Goal: Information Seeking & Learning: Learn about a topic

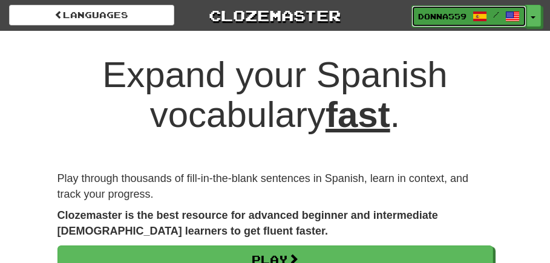
click at [442, 16] on span "Donna559" at bounding box center [442, 16] width 48 height 11
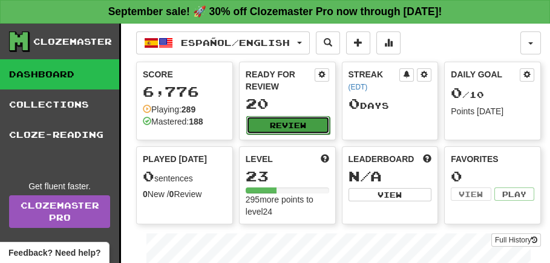
click at [272, 130] on button "Review" at bounding box center [288, 125] width 84 height 18
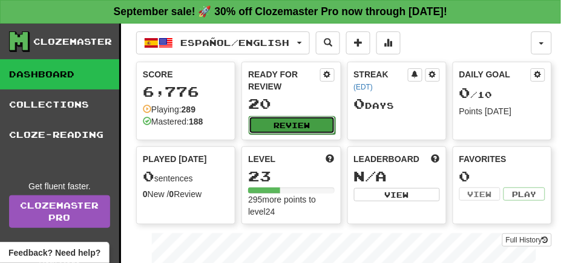
select select "**"
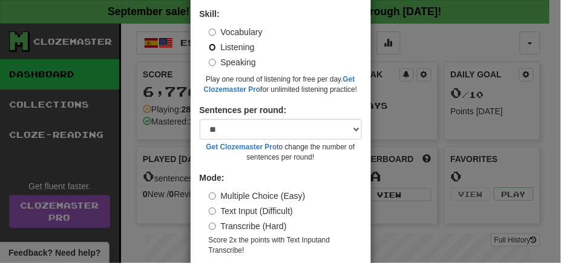
scroll to position [130, 0]
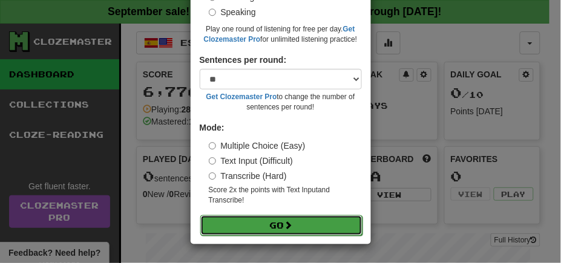
click at [260, 223] on button "Go" at bounding box center [281, 226] width 162 height 21
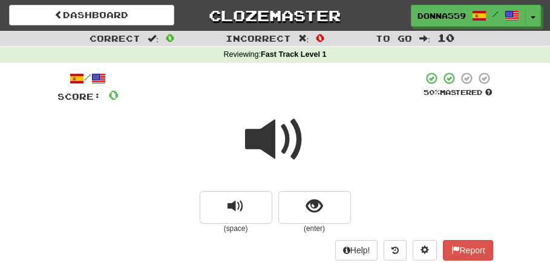
click at [273, 140] on span at bounding box center [275, 140] width 61 height 61
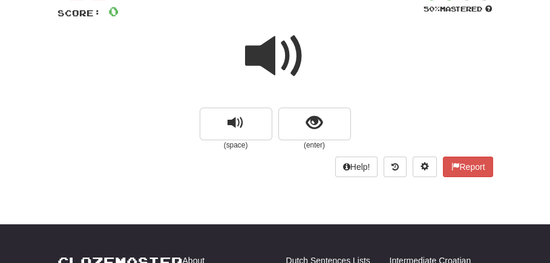
scroll to position [151, 0]
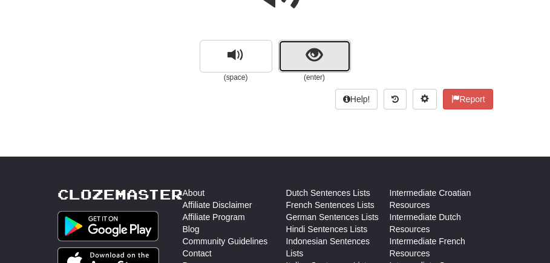
click at [323, 68] on button "show sentence" at bounding box center [314, 56] width 73 height 33
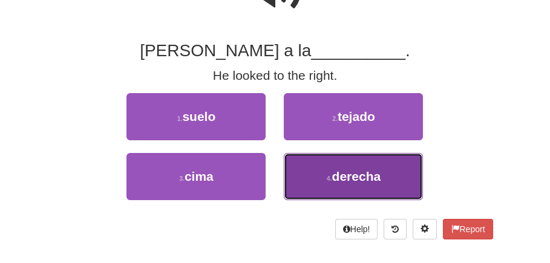
click at [381, 180] on span "derecha" at bounding box center [356, 177] width 49 height 14
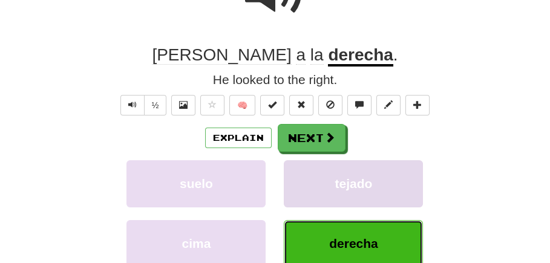
scroll to position [154, 0]
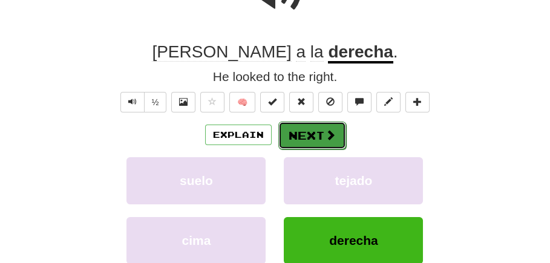
click at [310, 139] on button "Next" at bounding box center [312, 136] width 68 height 28
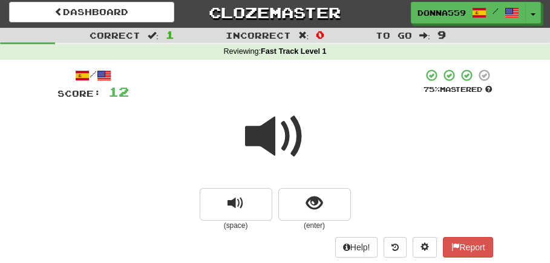
scroll to position [79, 0]
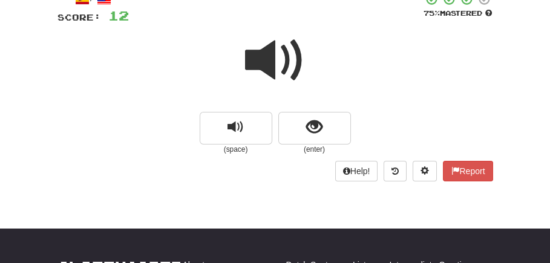
click at [283, 48] on span at bounding box center [275, 60] width 61 height 61
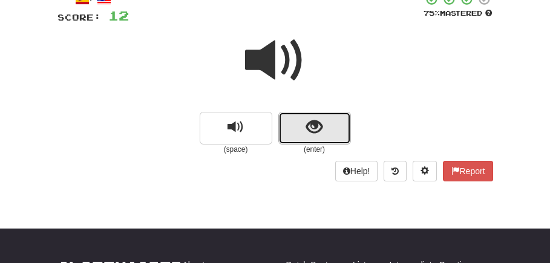
click at [316, 122] on span "show sentence" at bounding box center [314, 127] width 16 height 16
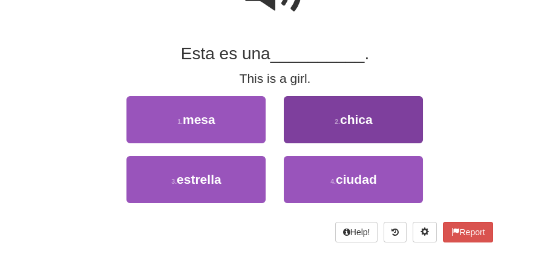
scroll to position [231, 0]
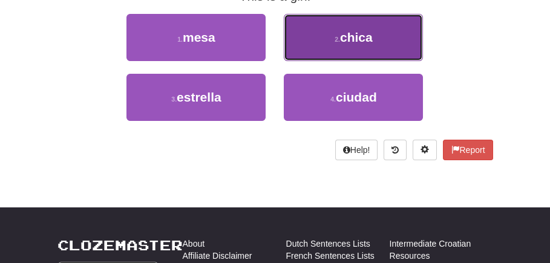
click at [347, 48] on button "2 . chica" at bounding box center [353, 37] width 139 height 47
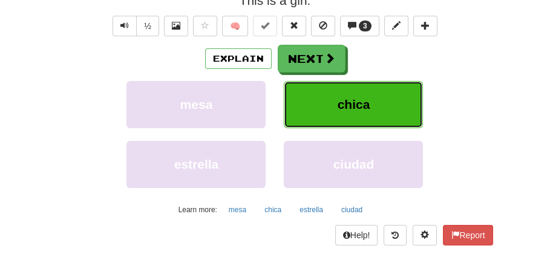
scroll to position [234, 0]
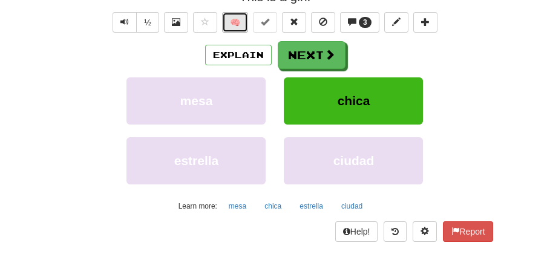
click at [241, 22] on button "🧠" at bounding box center [235, 22] width 26 height 21
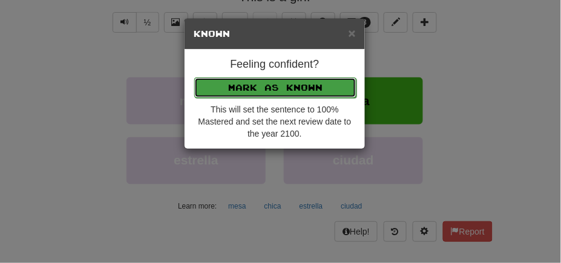
click at [256, 86] on button "Mark as Known" at bounding box center [275, 87] width 162 height 21
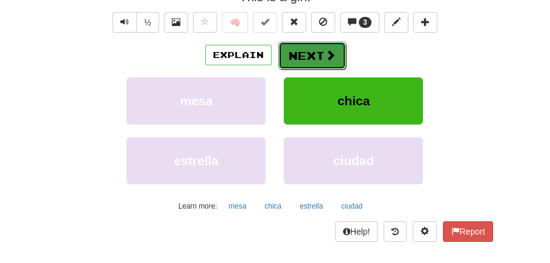
click at [327, 54] on span at bounding box center [330, 55] width 11 height 11
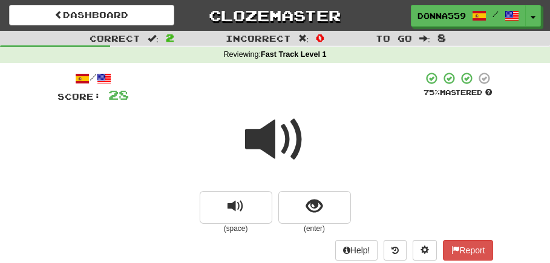
click at [293, 135] on span at bounding box center [275, 140] width 61 height 61
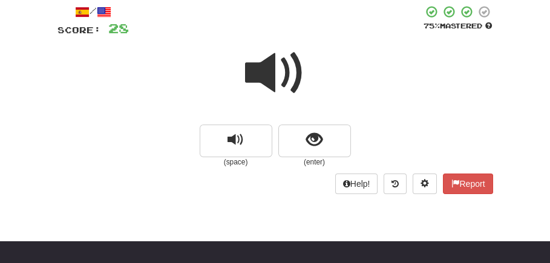
scroll to position [76, 0]
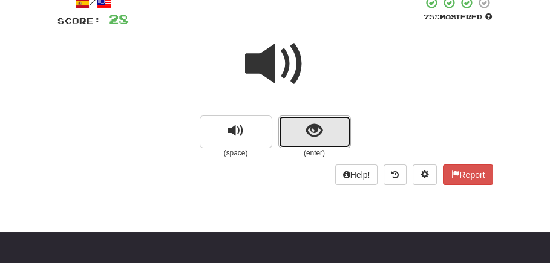
click at [297, 131] on button "show sentence" at bounding box center [314, 132] width 73 height 33
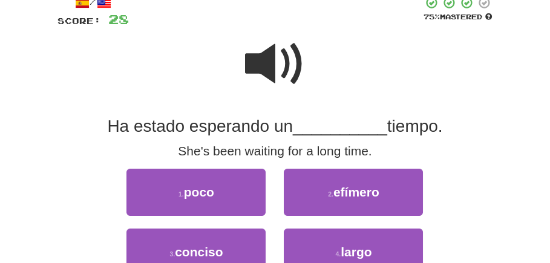
click at [294, 66] on span at bounding box center [275, 64] width 61 height 61
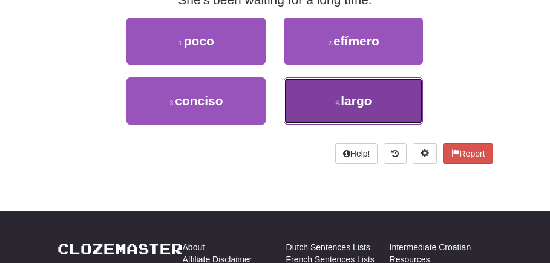
click at [378, 93] on button "4 . largo" at bounding box center [353, 100] width 139 height 47
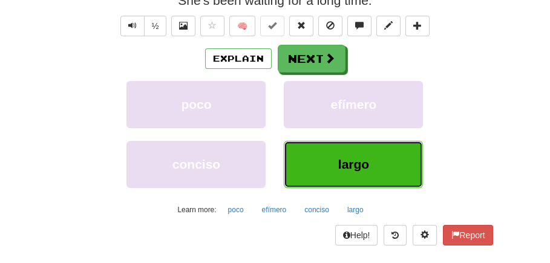
scroll to position [79, 0]
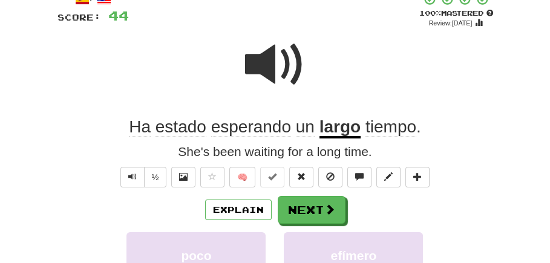
click at [289, 70] on span at bounding box center [275, 65] width 61 height 61
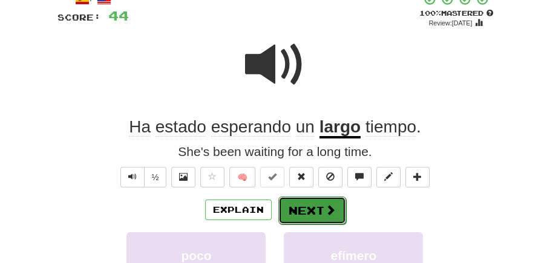
click at [311, 216] on button "Next" at bounding box center [312, 211] width 68 height 28
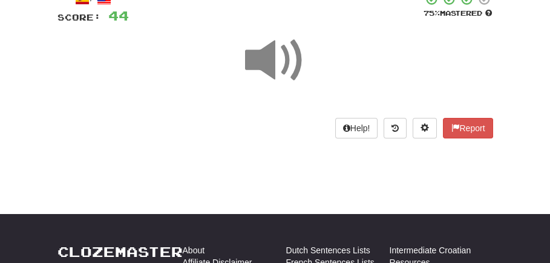
scroll to position [4, 0]
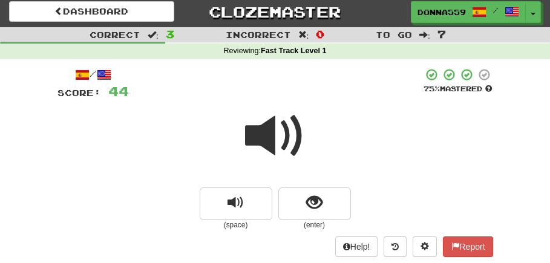
click at [269, 137] on span at bounding box center [275, 136] width 61 height 61
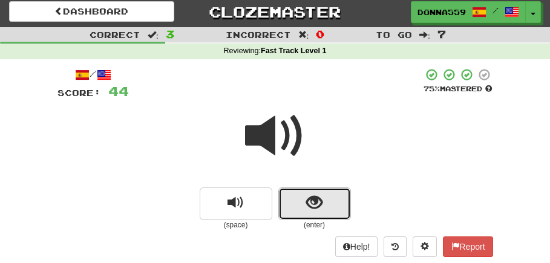
click at [320, 198] on span "show sentence" at bounding box center [314, 203] width 16 height 16
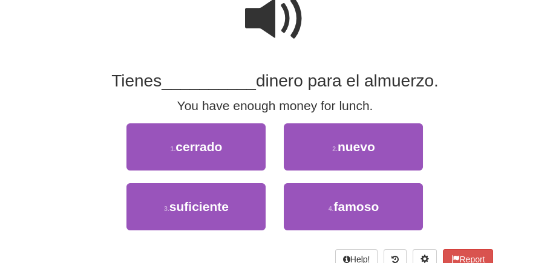
scroll to position [155, 0]
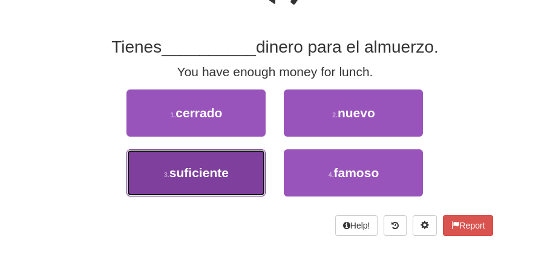
click at [211, 172] on span "suficiente" at bounding box center [199, 173] width 59 height 14
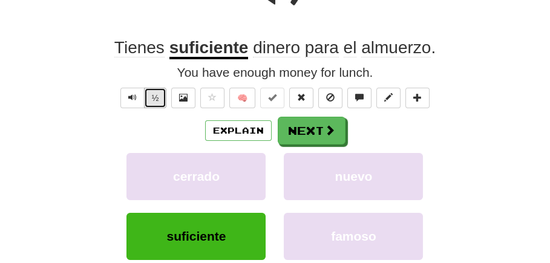
click at [156, 97] on button "½" at bounding box center [155, 98] width 23 height 21
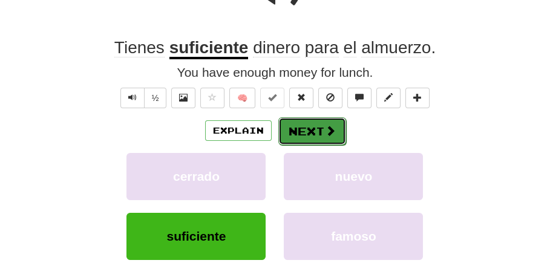
click at [303, 129] on button "Next" at bounding box center [312, 131] width 68 height 28
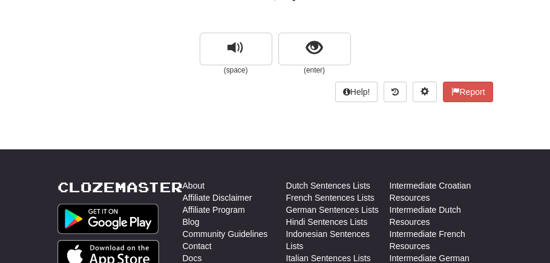
scroll to position [83, 0]
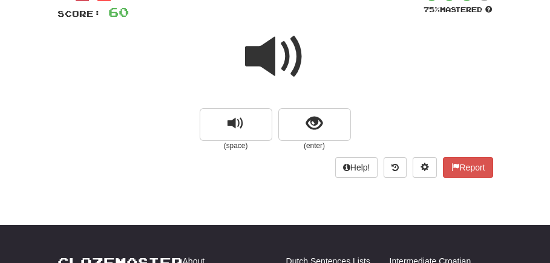
click at [270, 47] on span at bounding box center [275, 57] width 61 height 61
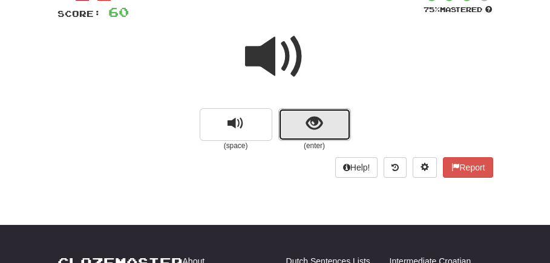
click at [326, 127] on button "show sentence" at bounding box center [314, 124] width 73 height 33
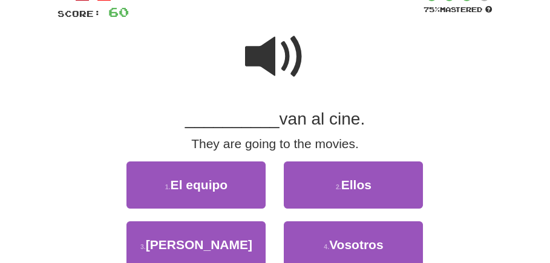
click at [281, 65] on span at bounding box center [275, 57] width 61 height 61
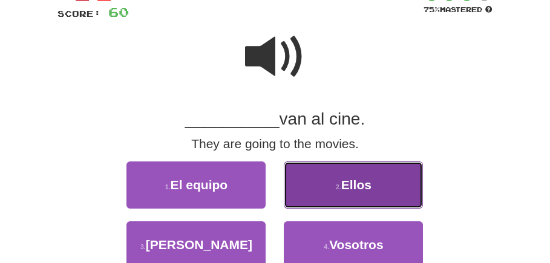
click at [361, 183] on span "Ellos" at bounding box center [356, 185] width 30 height 14
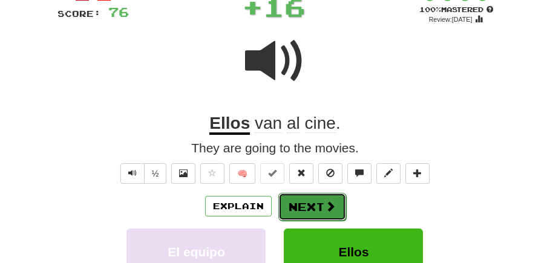
click at [308, 205] on button "Next" at bounding box center [312, 207] width 68 height 28
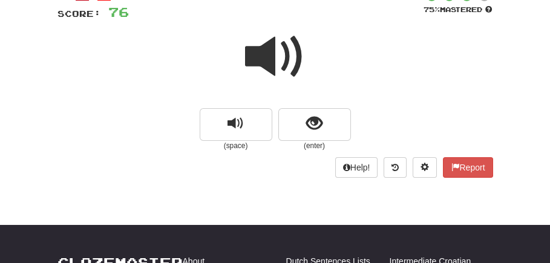
click at [286, 61] on span at bounding box center [275, 57] width 61 height 61
click at [274, 72] on span at bounding box center [275, 57] width 61 height 61
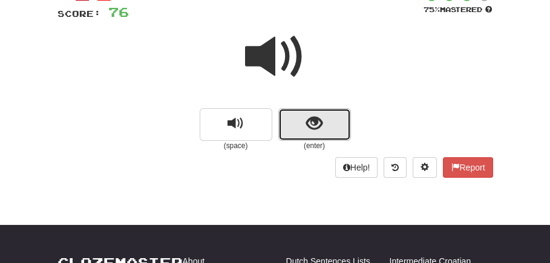
click at [298, 127] on button "show sentence" at bounding box center [314, 124] width 73 height 33
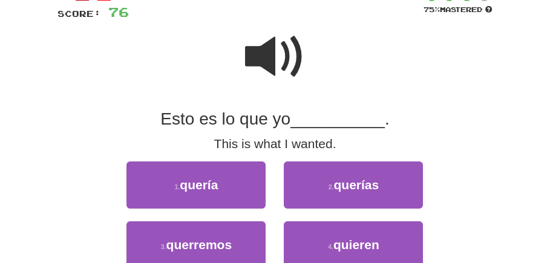
click at [291, 59] on span at bounding box center [275, 57] width 61 height 61
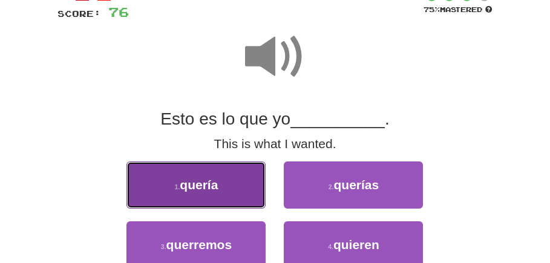
click at [222, 178] on button "1 . quería" at bounding box center [196, 185] width 139 height 47
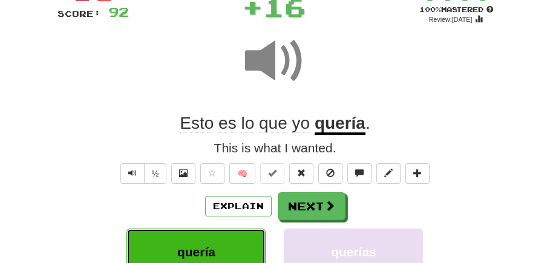
scroll to position [159, 0]
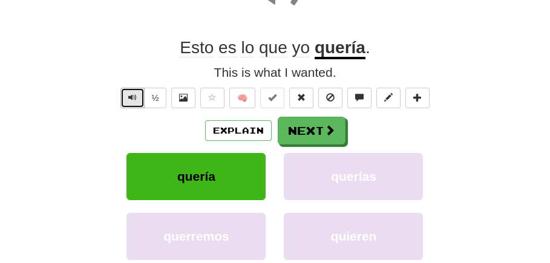
click at [127, 94] on button "Text-to-speech controls" at bounding box center [132, 98] width 24 height 21
click at [129, 95] on span "Text-to-speech controls" at bounding box center [132, 97] width 8 height 8
click at [129, 96] on span "Text-to-speech controls" at bounding box center [132, 97] width 8 height 8
click at [129, 97] on span "Text-to-speech controls" at bounding box center [132, 97] width 8 height 8
click at [132, 94] on span "Text-to-speech controls" at bounding box center [132, 97] width 8 height 8
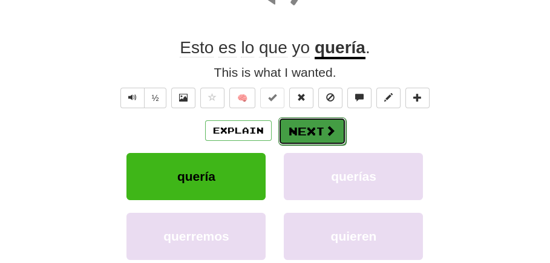
click at [313, 132] on button "Next" at bounding box center [312, 131] width 68 height 28
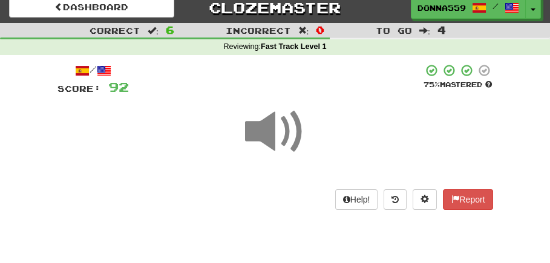
scroll to position [7, 0]
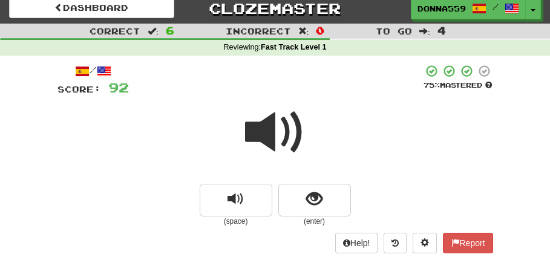
click at [288, 134] on span at bounding box center [275, 132] width 61 height 61
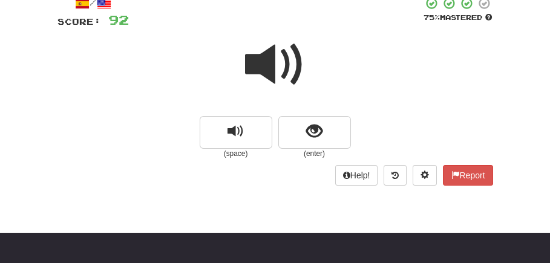
scroll to position [83, 0]
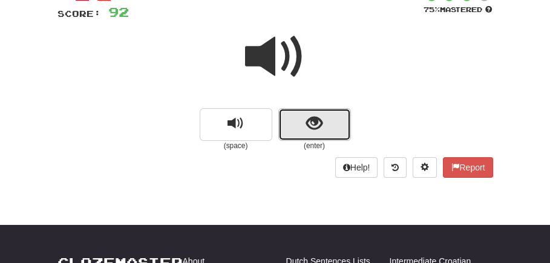
click at [294, 127] on button "show sentence" at bounding box center [314, 124] width 73 height 33
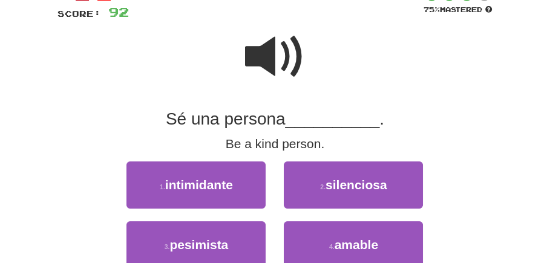
click at [297, 58] on span at bounding box center [275, 57] width 61 height 61
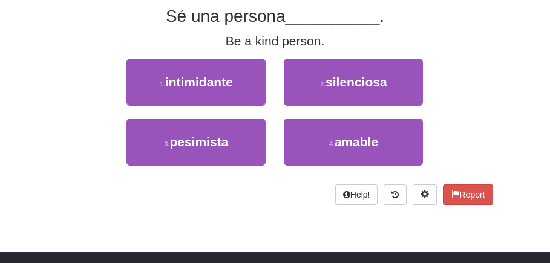
scroll to position [234, 0]
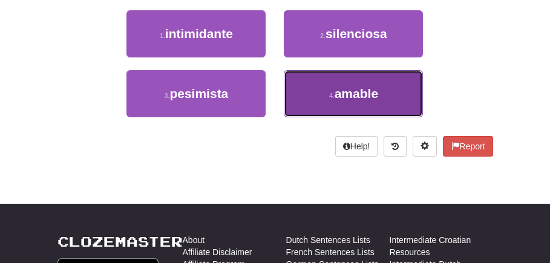
click at [358, 97] on span "amable" at bounding box center [357, 94] width 44 height 14
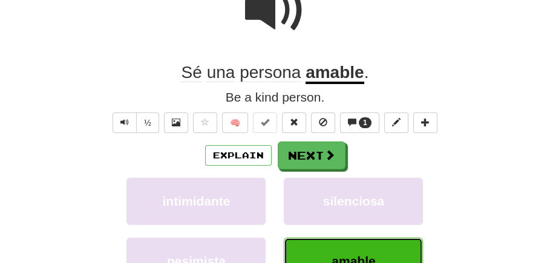
scroll to position [87, 0]
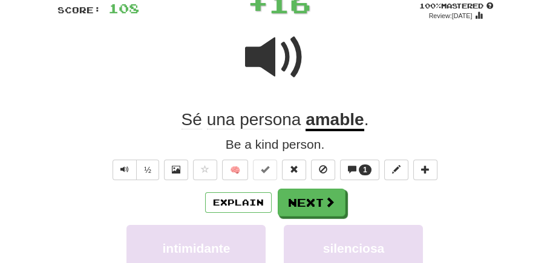
click at [268, 62] on span at bounding box center [275, 57] width 61 height 61
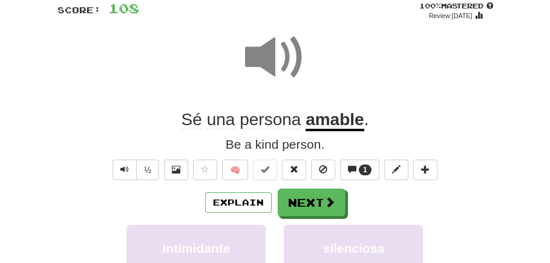
click at [268, 62] on span at bounding box center [275, 57] width 61 height 61
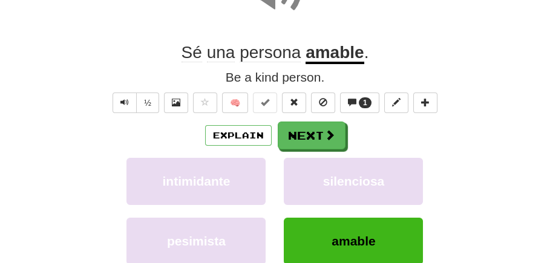
scroll to position [162, 0]
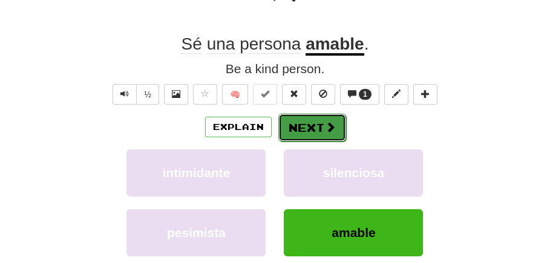
click at [316, 128] on button "Next" at bounding box center [312, 128] width 68 height 28
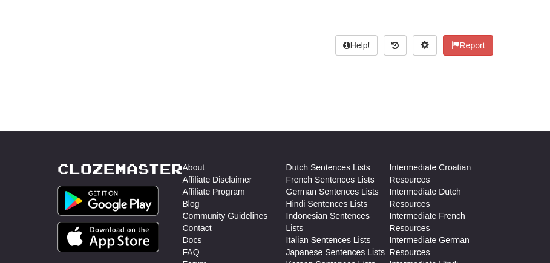
scroll to position [11, 0]
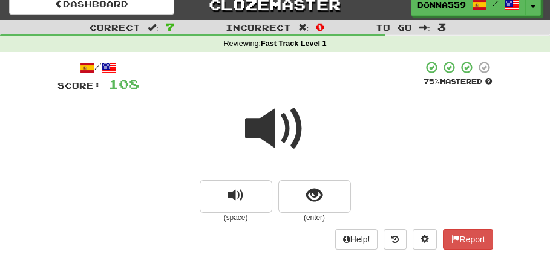
click at [282, 133] on span at bounding box center [275, 129] width 61 height 61
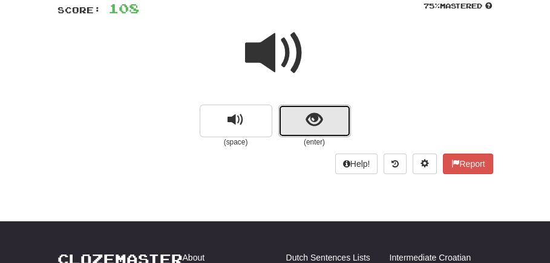
click at [311, 128] on span "show sentence" at bounding box center [314, 120] width 16 height 16
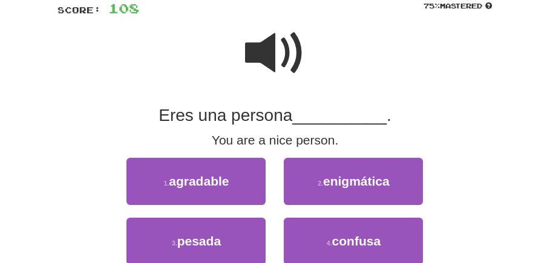
click at [286, 65] on span at bounding box center [275, 53] width 61 height 61
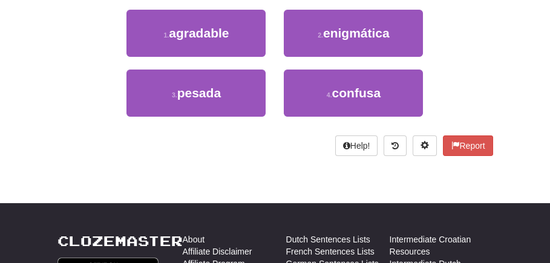
scroll to position [238, 0]
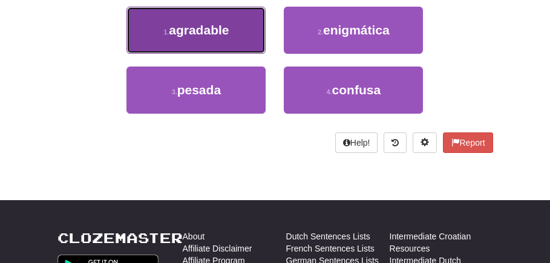
click at [240, 32] on button "1 . agradable" at bounding box center [196, 30] width 139 height 47
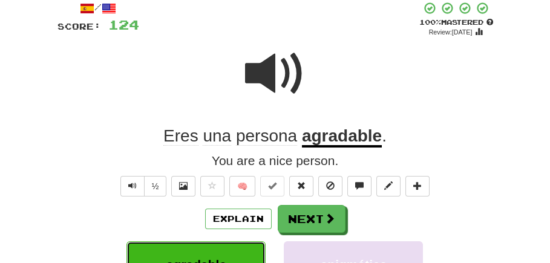
scroll to position [41, 0]
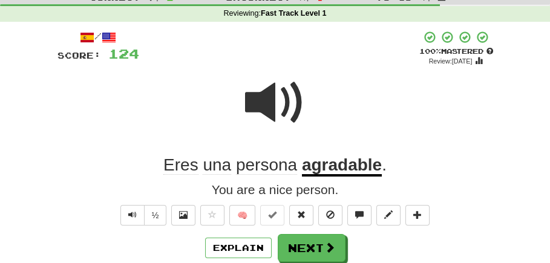
click at [294, 116] on span at bounding box center [275, 103] width 61 height 61
click at [291, 99] on span at bounding box center [275, 103] width 61 height 61
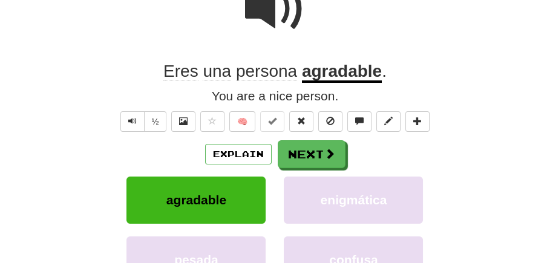
scroll to position [193, 0]
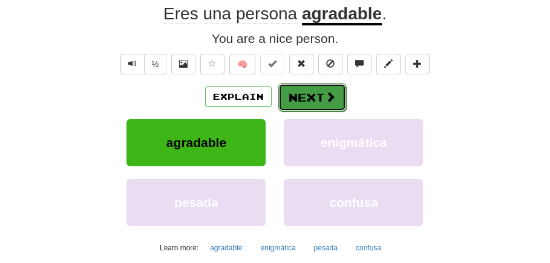
click at [294, 91] on button "Next" at bounding box center [312, 98] width 68 height 28
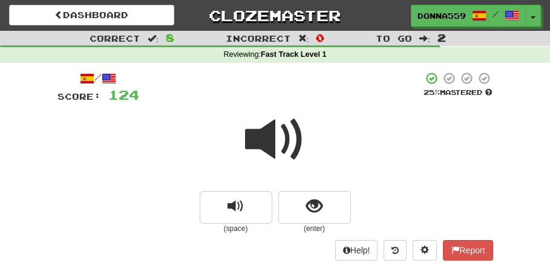
click at [265, 159] on span at bounding box center [275, 140] width 61 height 61
click at [278, 139] on span at bounding box center [275, 140] width 61 height 61
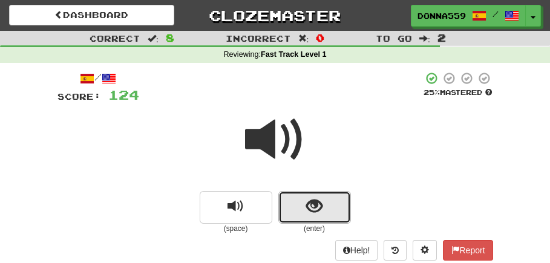
click at [325, 208] on button "show sentence" at bounding box center [314, 207] width 73 height 33
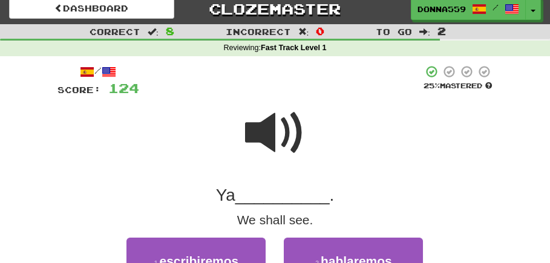
scroll to position [151, 0]
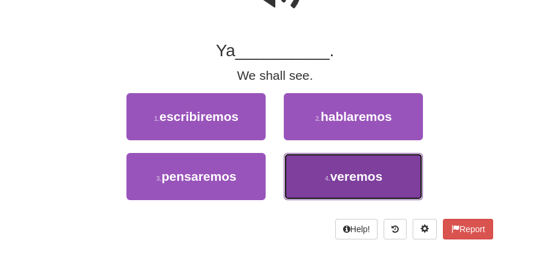
click at [349, 177] on span "veremos" at bounding box center [357, 177] width 52 height 14
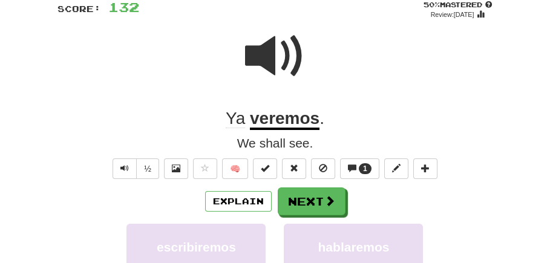
scroll to position [79, 0]
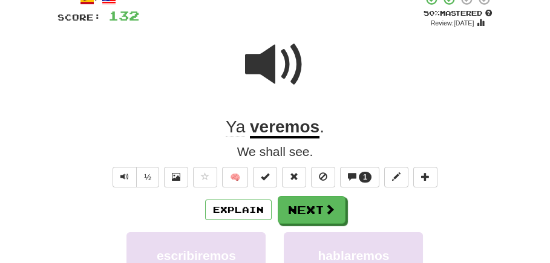
click at [299, 64] on span at bounding box center [275, 65] width 61 height 61
click at [259, 77] on span at bounding box center [275, 65] width 61 height 61
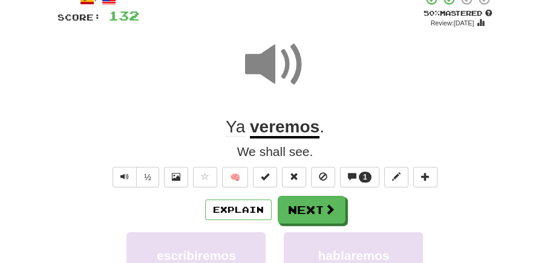
click at [259, 77] on span at bounding box center [275, 65] width 61 height 61
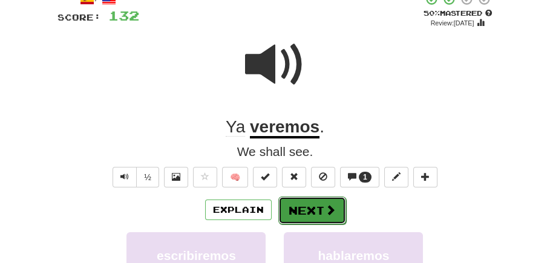
click at [304, 214] on button "Next" at bounding box center [312, 211] width 68 height 28
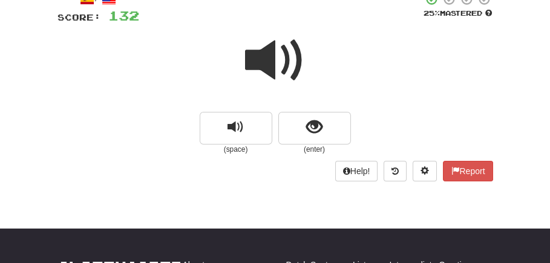
click at [271, 65] on span at bounding box center [275, 60] width 61 height 61
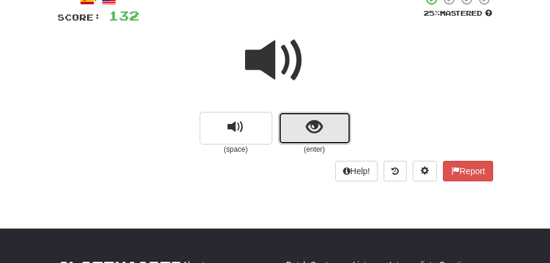
click at [301, 128] on button "show sentence" at bounding box center [314, 128] width 73 height 33
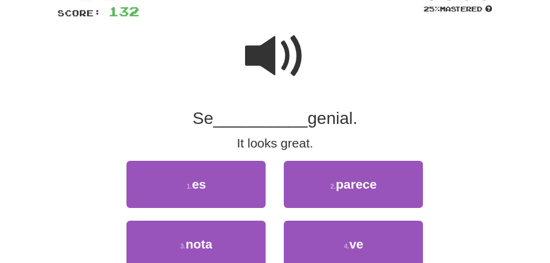
scroll to position [3, 0]
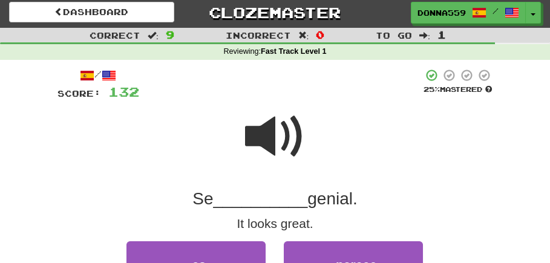
click at [278, 134] on span at bounding box center [275, 137] width 61 height 61
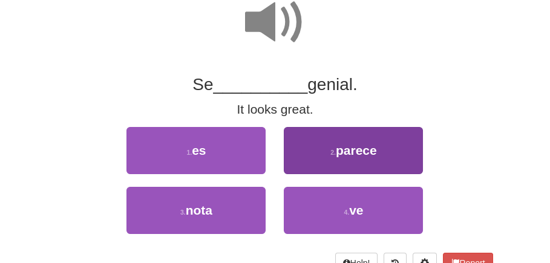
scroll to position [154, 0]
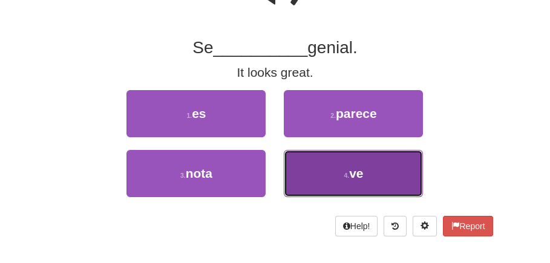
click at [352, 173] on span "ve" at bounding box center [356, 173] width 14 height 14
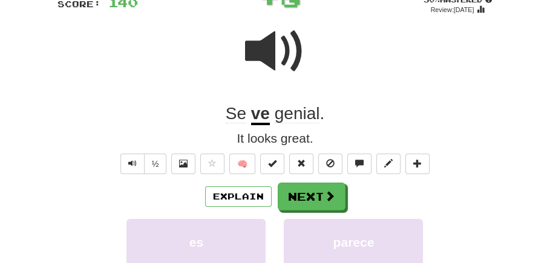
scroll to position [82, 0]
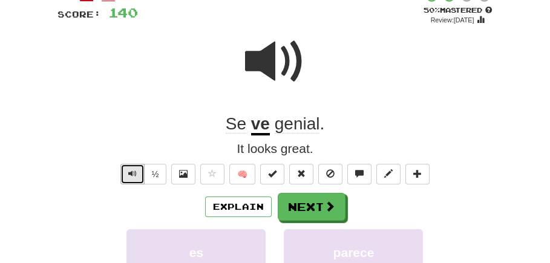
click at [127, 178] on button "Text-to-speech controls" at bounding box center [132, 174] width 24 height 21
click at [285, 59] on span at bounding box center [275, 61] width 61 height 61
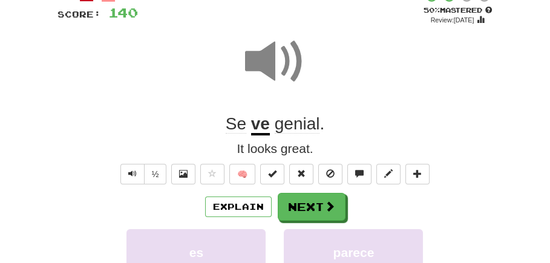
click at [285, 60] on span at bounding box center [275, 61] width 61 height 61
click at [284, 61] on span at bounding box center [275, 61] width 61 height 61
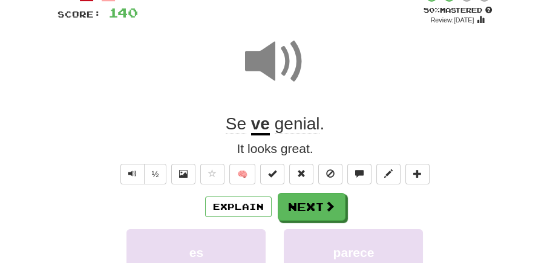
click at [284, 61] on span at bounding box center [275, 61] width 61 height 61
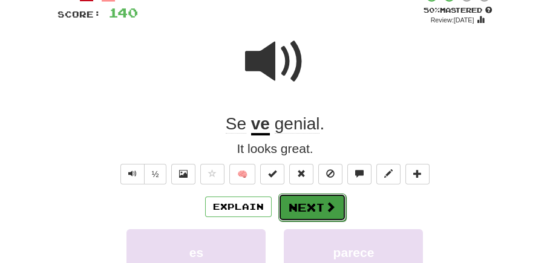
click at [312, 208] on button "Next" at bounding box center [312, 208] width 68 height 28
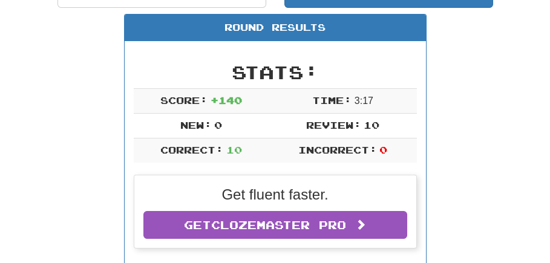
scroll to position [0, 0]
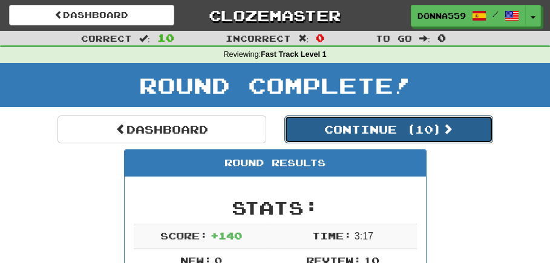
click at [380, 130] on button "Continue ( 10 )" at bounding box center [389, 130] width 209 height 28
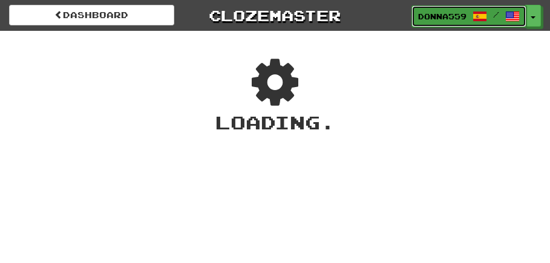
click at [460, 24] on link "Donna559 /" at bounding box center [469, 16] width 115 height 22
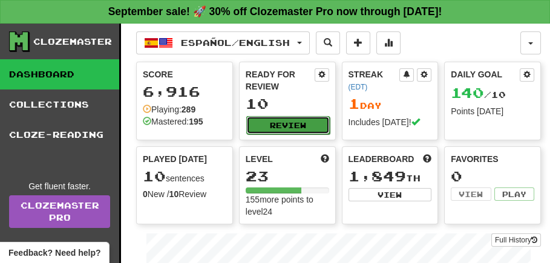
click at [320, 125] on button "Review" at bounding box center [288, 125] width 84 height 18
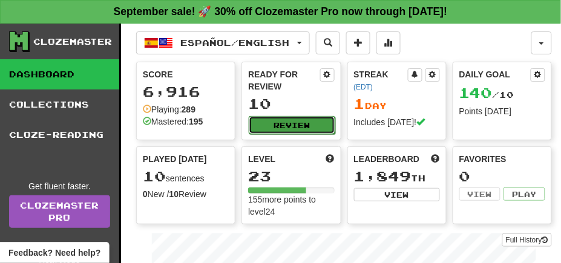
select select "**"
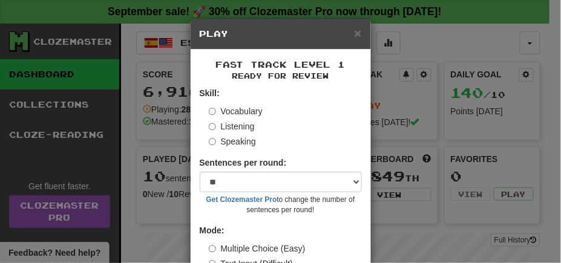
click at [209, 132] on label "Listening" at bounding box center [232, 126] width 46 height 12
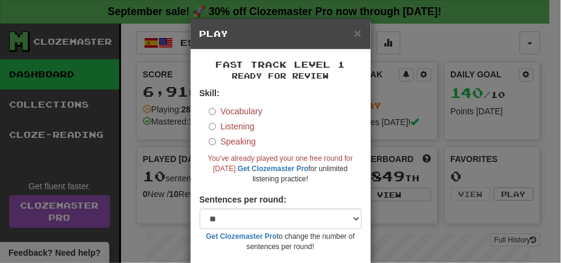
click at [211, 111] on label "Vocabulary" at bounding box center [236, 111] width 54 height 12
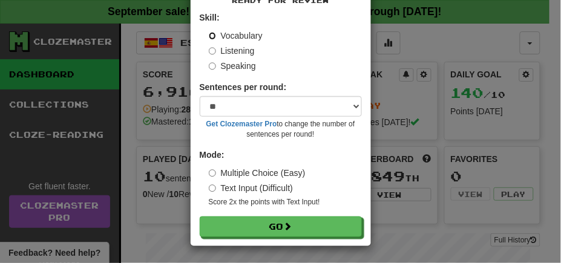
scroll to position [77, 0]
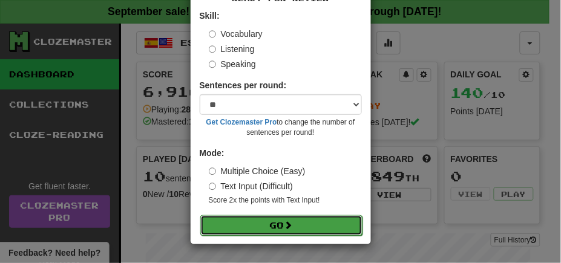
click at [268, 217] on button "Go" at bounding box center [281, 226] width 162 height 21
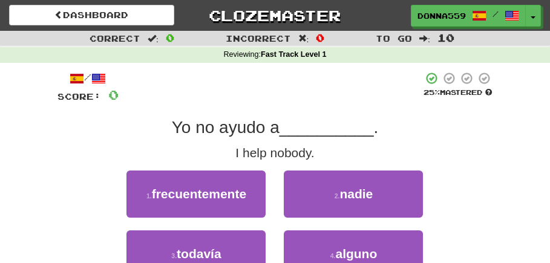
scroll to position [76, 0]
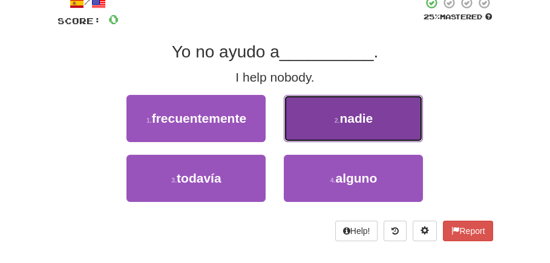
click at [344, 123] on span "nadie" at bounding box center [356, 118] width 33 height 14
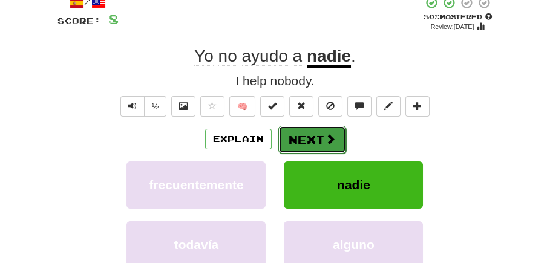
click at [305, 143] on button "Next" at bounding box center [312, 140] width 68 height 28
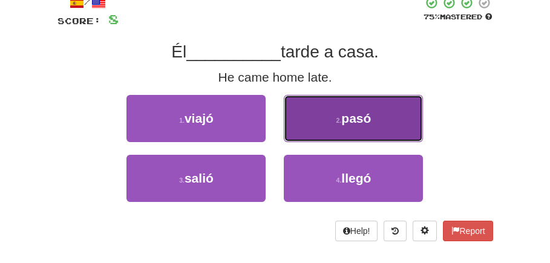
click at [350, 139] on button "2 . pasó" at bounding box center [353, 118] width 139 height 47
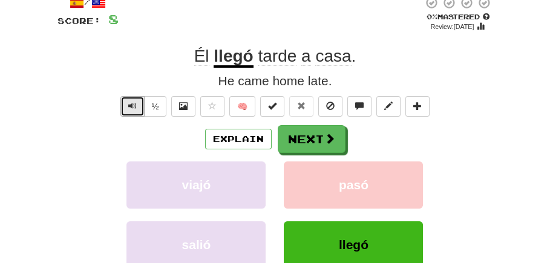
click at [125, 105] on button "Text-to-speech controls" at bounding box center [132, 106] width 24 height 21
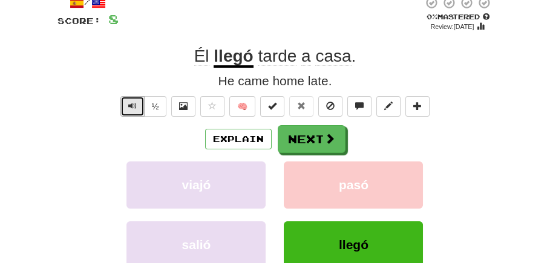
click at [125, 105] on button "Text-to-speech controls" at bounding box center [132, 106] width 24 height 21
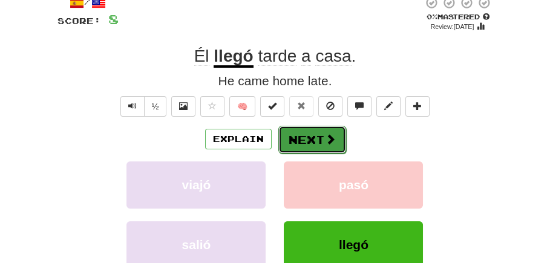
click at [318, 143] on button "Next" at bounding box center [312, 140] width 68 height 28
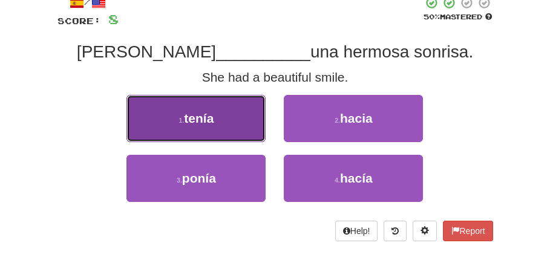
click at [236, 127] on button "1 . tenía" at bounding box center [196, 118] width 139 height 47
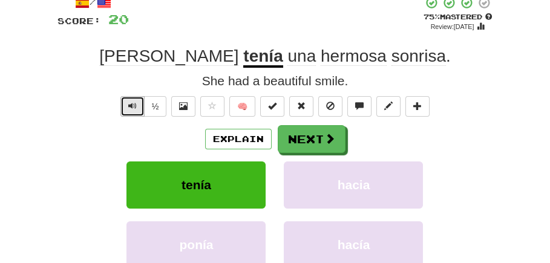
click at [124, 104] on button "Text-to-speech controls" at bounding box center [132, 106] width 24 height 21
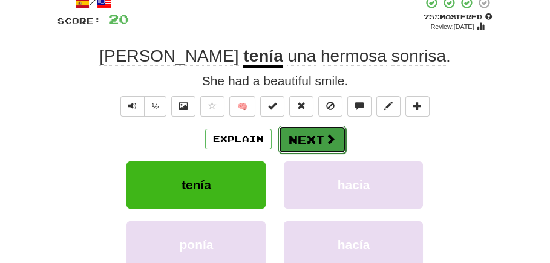
click at [318, 133] on button "Next" at bounding box center [312, 140] width 68 height 28
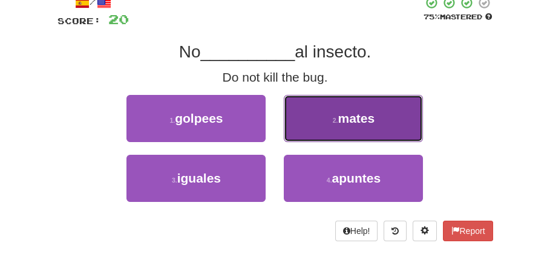
click at [339, 127] on button "2 . mates" at bounding box center [353, 118] width 139 height 47
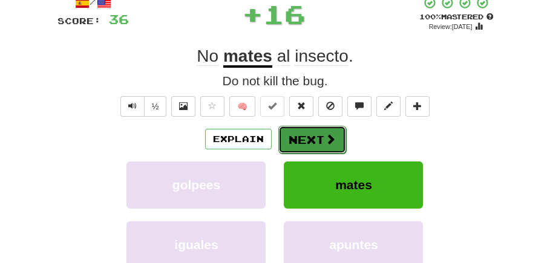
click at [303, 140] on button "Next" at bounding box center [312, 140] width 68 height 28
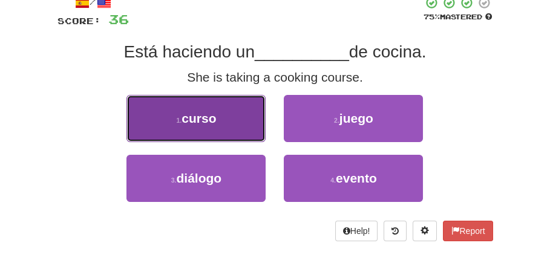
click at [238, 130] on button "1 . curso" at bounding box center [196, 118] width 139 height 47
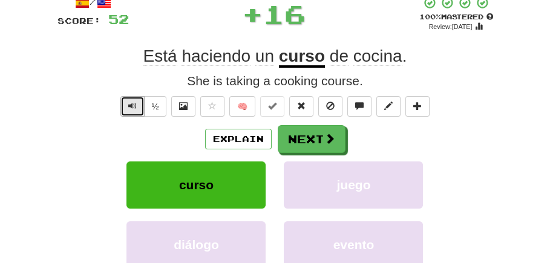
click at [134, 106] on span "Text-to-speech controls" at bounding box center [132, 106] width 8 height 8
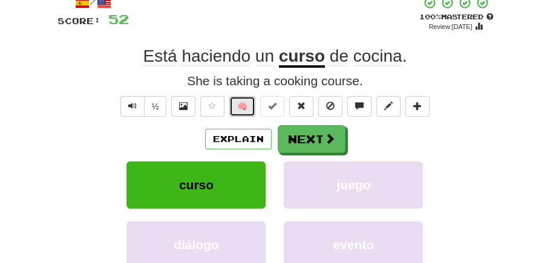
click at [243, 111] on button "🧠" at bounding box center [242, 106] width 26 height 21
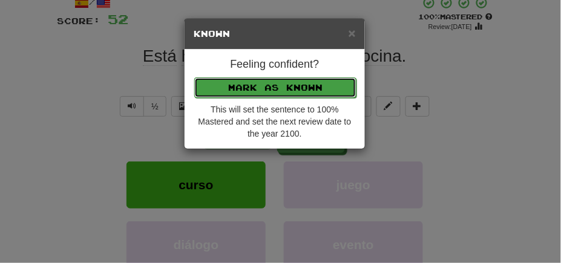
click at [265, 87] on button "Mark as Known" at bounding box center [275, 87] width 162 height 21
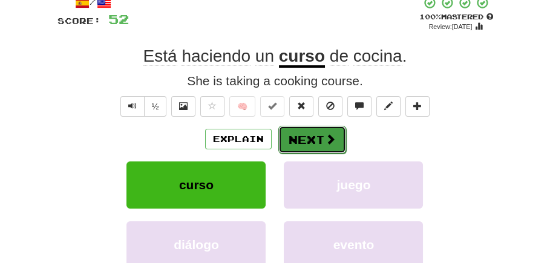
click at [309, 147] on button "Next" at bounding box center [312, 140] width 68 height 28
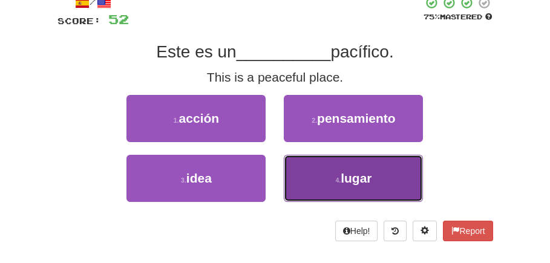
click at [372, 179] on span "lugar" at bounding box center [356, 178] width 31 height 14
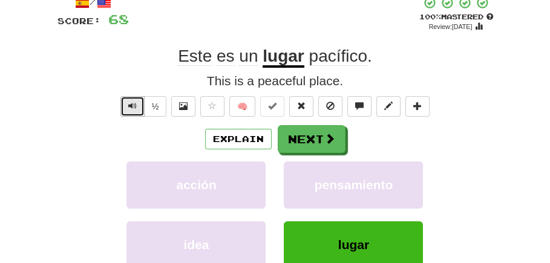
click at [133, 107] on span "Text-to-speech controls" at bounding box center [132, 106] width 8 height 8
click at [132, 107] on span "Text-to-speech controls" at bounding box center [132, 106] width 8 height 8
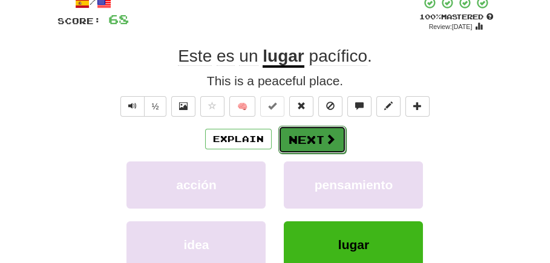
click at [315, 131] on button "Next" at bounding box center [312, 140] width 68 height 28
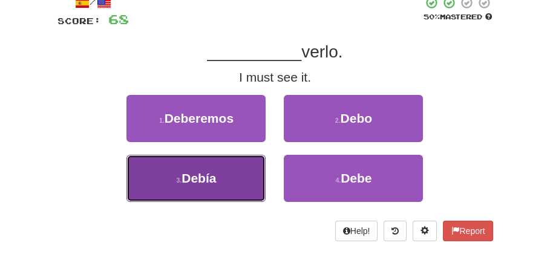
click at [241, 191] on button "3 . Debía" at bounding box center [196, 178] width 139 height 47
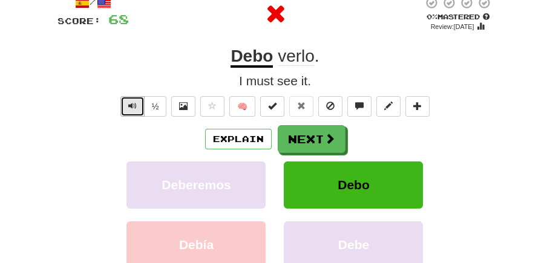
click at [136, 110] on button "Text-to-speech controls" at bounding box center [132, 106] width 24 height 21
click at [131, 110] on span "Text-to-speech controls" at bounding box center [132, 106] width 8 height 8
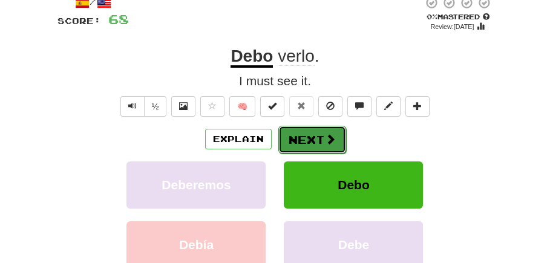
click at [330, 146] on button "Next" at bounding box center [312, 140] width 68 height 28
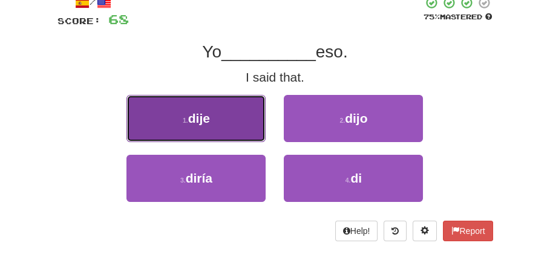
click at [259, 125] on button "1 . dije" at bounding box center [196, 118] width 139 height 47
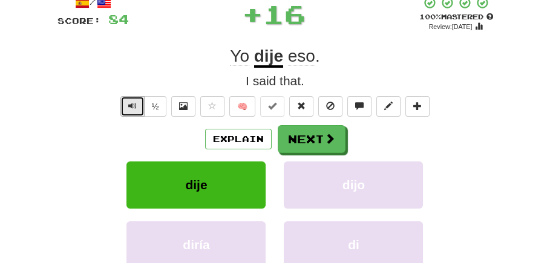
click at [131, 103] on span "Text-to-speech controls" at bounding box center [132, 106] width 8 height 8
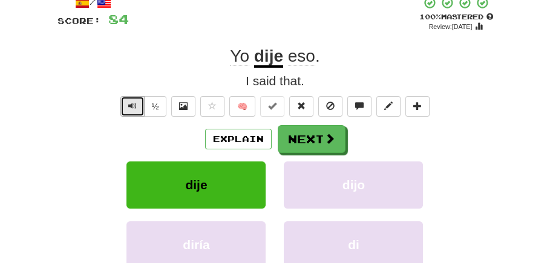
click at [131, 103] on span "Text-to-speech controls" at bounding box center [132, 106] width 8 height 8
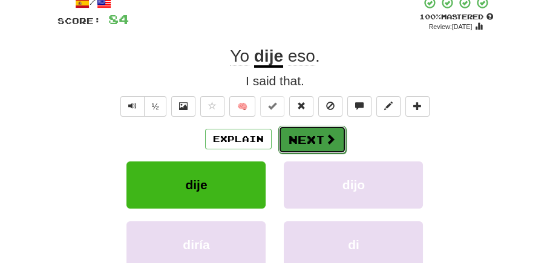
click at [306, 139] on button "Next" at bounding box center [312, 140] width 68 height 28
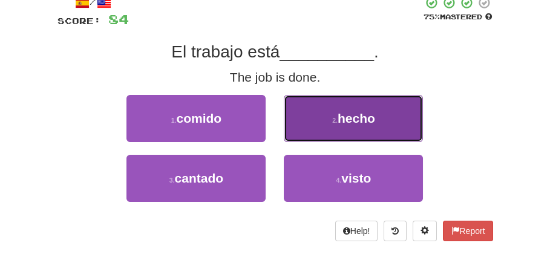
click at [347, 121] on span "hecho" at bounding box center [357, 118] width 38 height 14
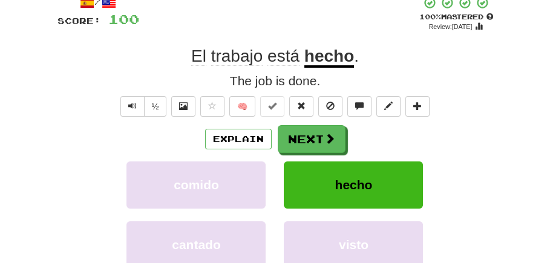
click at [331, 60] on u "hecho" at bounding box center [330, 57] width 50 height 21
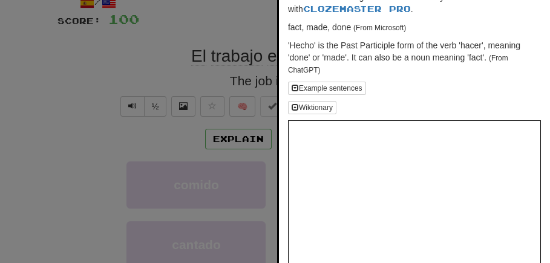
click at [211, 61] on div at bounding box center [275, 131] width 550 height 263
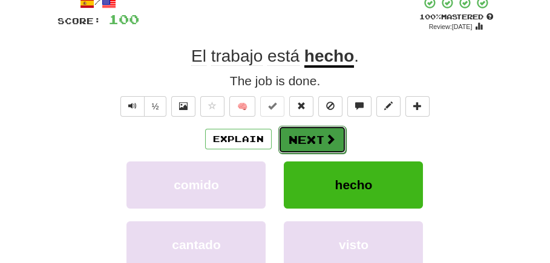
click at [316, 148] on button "Next" at bounding box center [312, 140] width 68 height 28
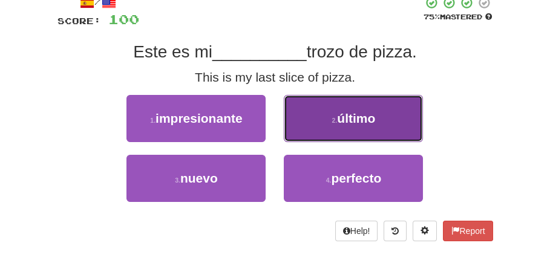
click at [341, 111] on button "2 . último" at bounding box center [353, 118] width 139 height 47
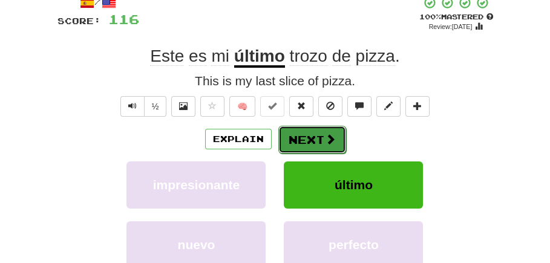
click at [300, 140] on button "Next" at bounding box center [312, 140] width 68 height 28
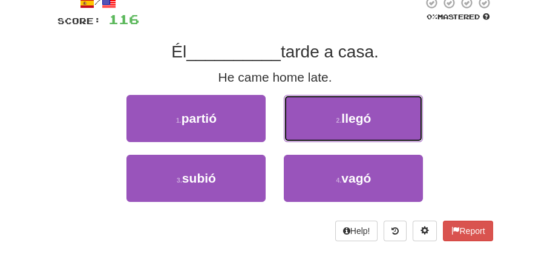
click at [373, 121] on button "2 . llegó" at bounding box center [353, 118] width 139 height 47
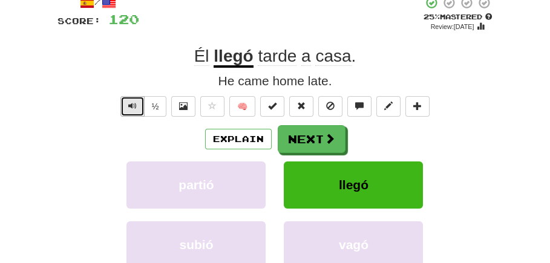
click at [125, 108] on button "Text-to-speech controls" at bounding box center [132, 106] width 24 height 21
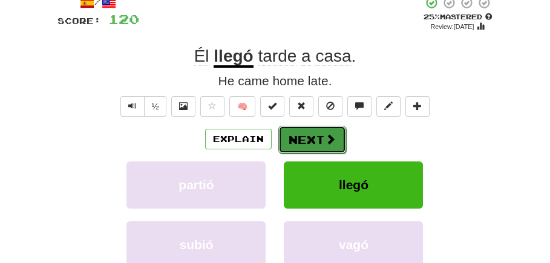
click at [331, 139] on span at bounding box center [330, 139] width 11 height 11
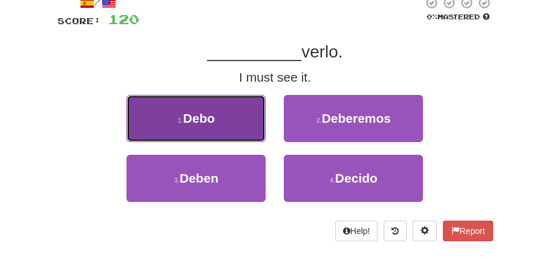
click at [199, 122] on span "Debo" at bounding box center [199, 118] width 32 height 14
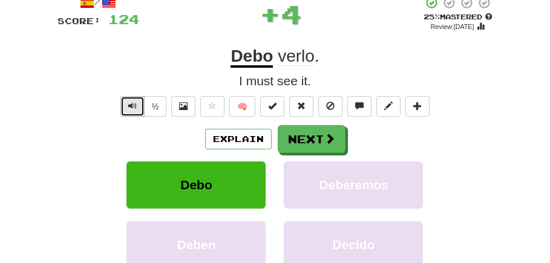
drag, startPoint x: 142, startPoint y: 104, endPoint x: 136, endPoint y: 108, distance: 7.9
click at [139, 107] on button "Text-to-speech controls" at bounding box center [132, 106] width 24 height 21
click at [123, 113] on button "Text-to-speech controls" at bounding box center [132, 106] width 24 height 21
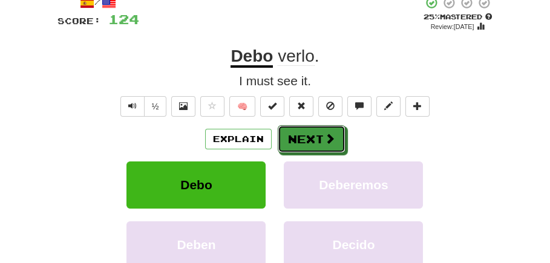
click at [317, 136] on button "Next" at bounding box center [312, 139] width 68 height 28
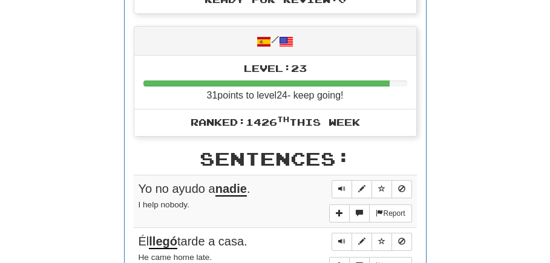
scroll to position [582, 0]
